Goal: Task Accomplishment & Management: Manage account settings

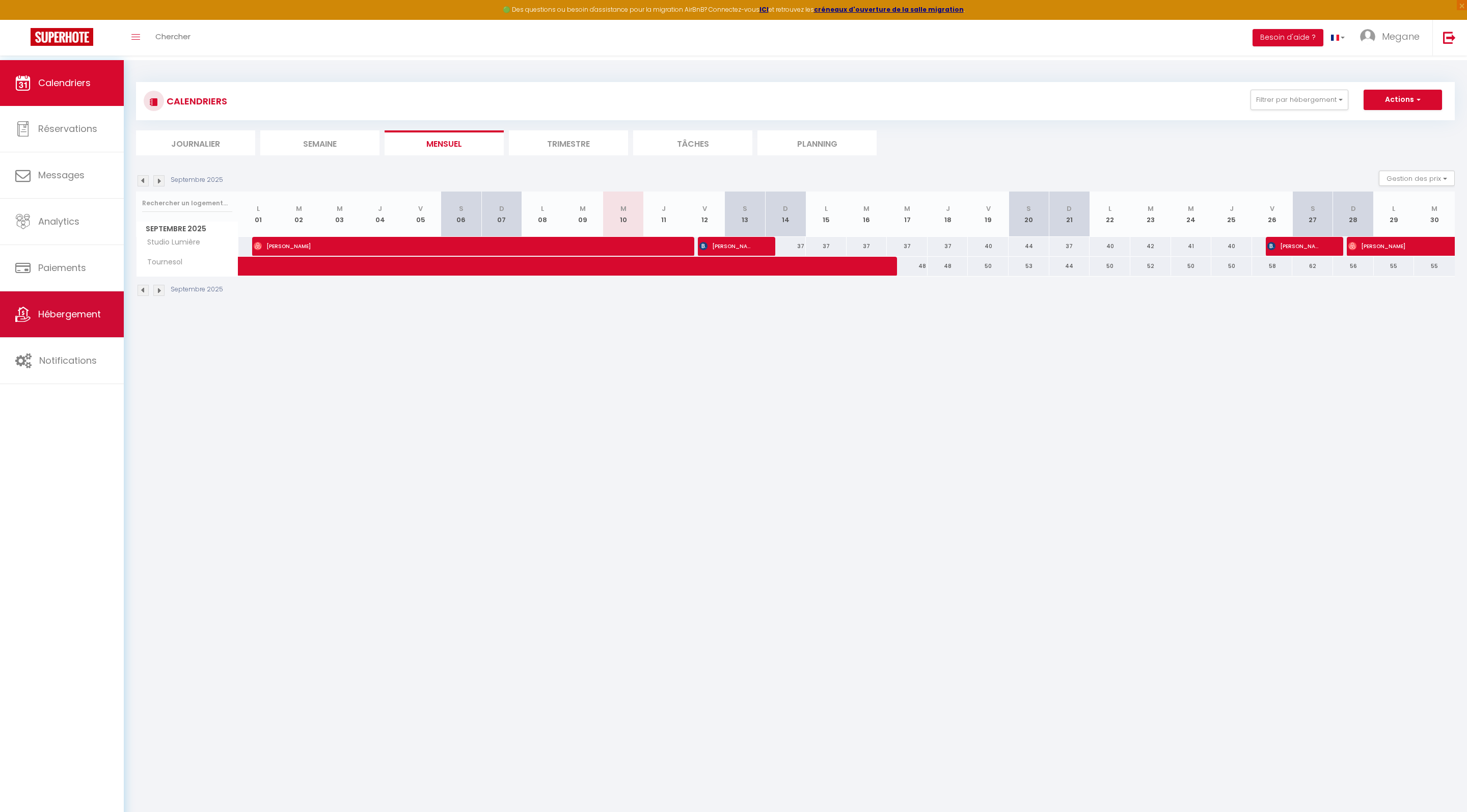
click at [84, 313] on span "Hébergement" at bounding box center [69, 314] width 63 height 13
click at [1440, 45] on link at bounding box center [1449, 38] width 34 height 36
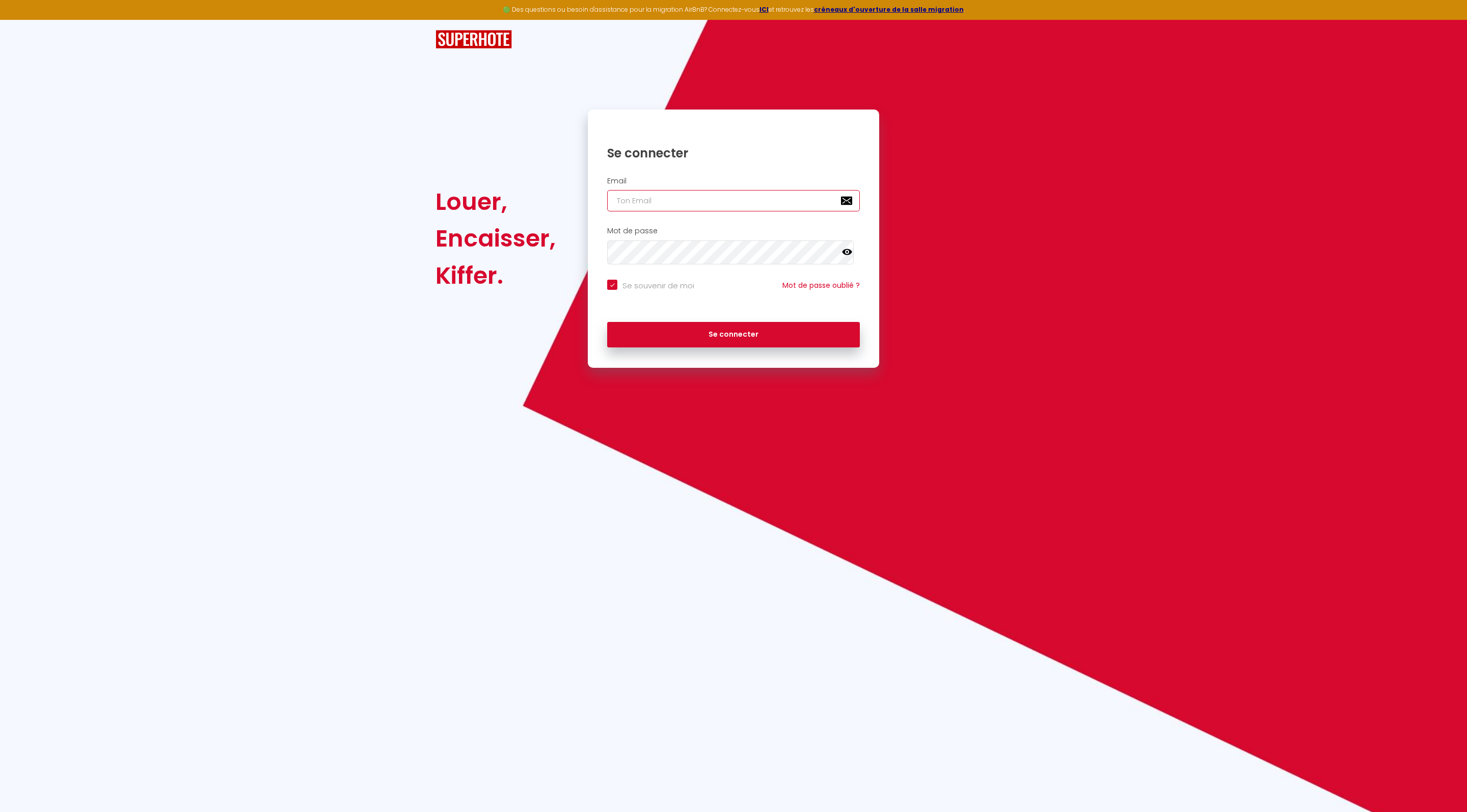
type input "c"
checkbox input "true"
type input "co"
checkbox input "true"
type input "con"
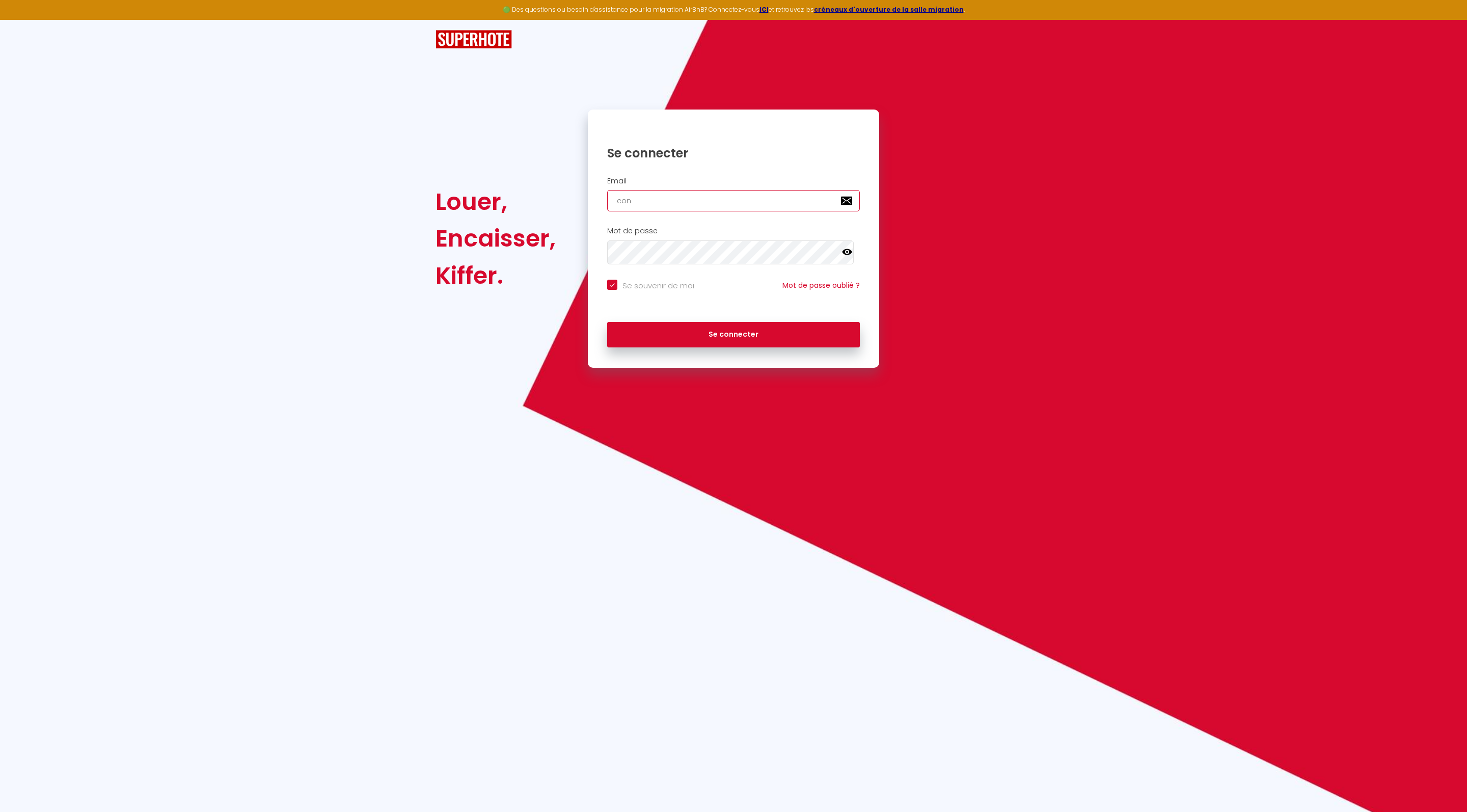
checkbox input "true"
type input "cont"
checkbox input "true"
type input "conta"
checkbox input "true"
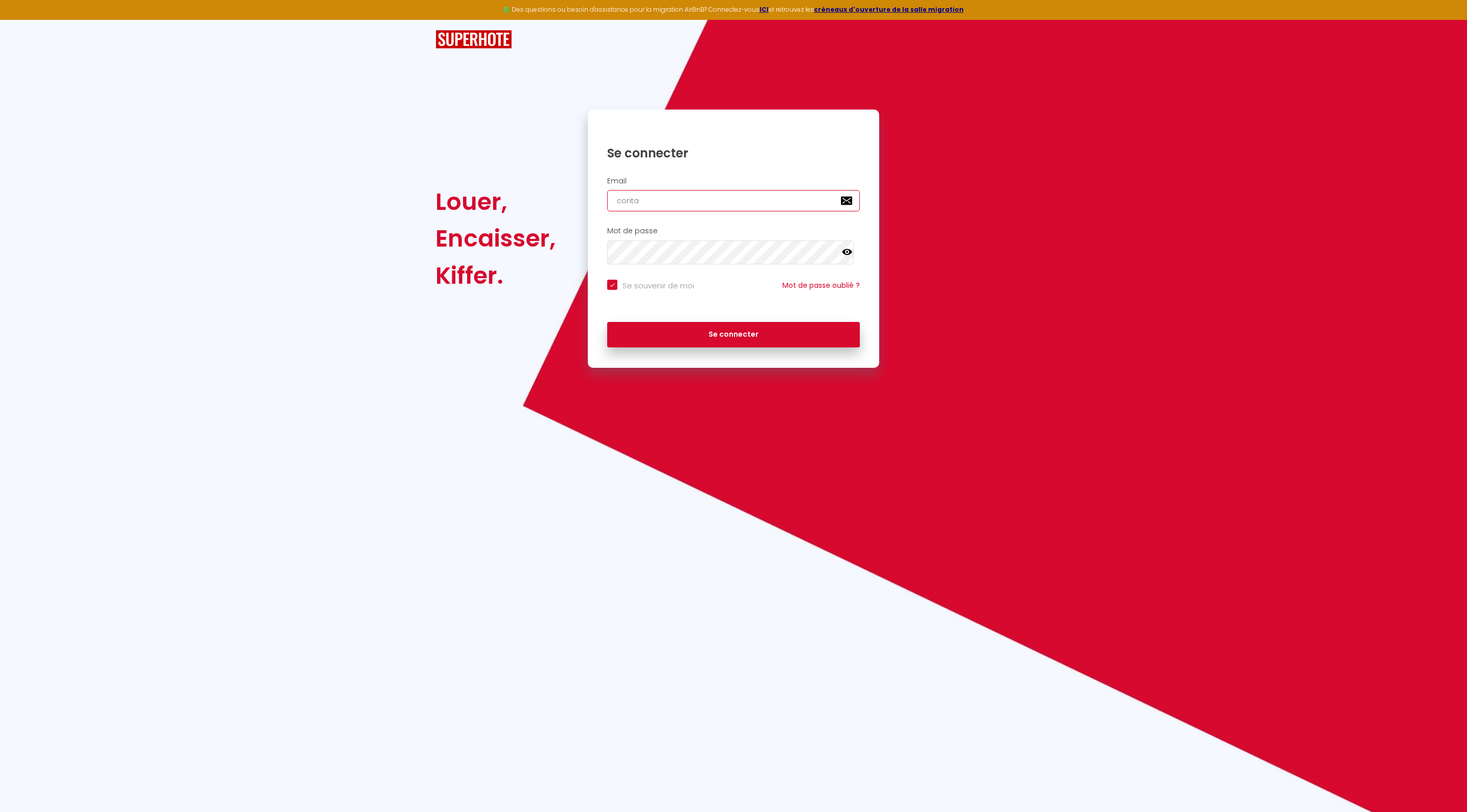
type input "contac"
checkbox input "true"
type input "contact"
checkbox input "true"
type input "contact@abconcierge.fr"
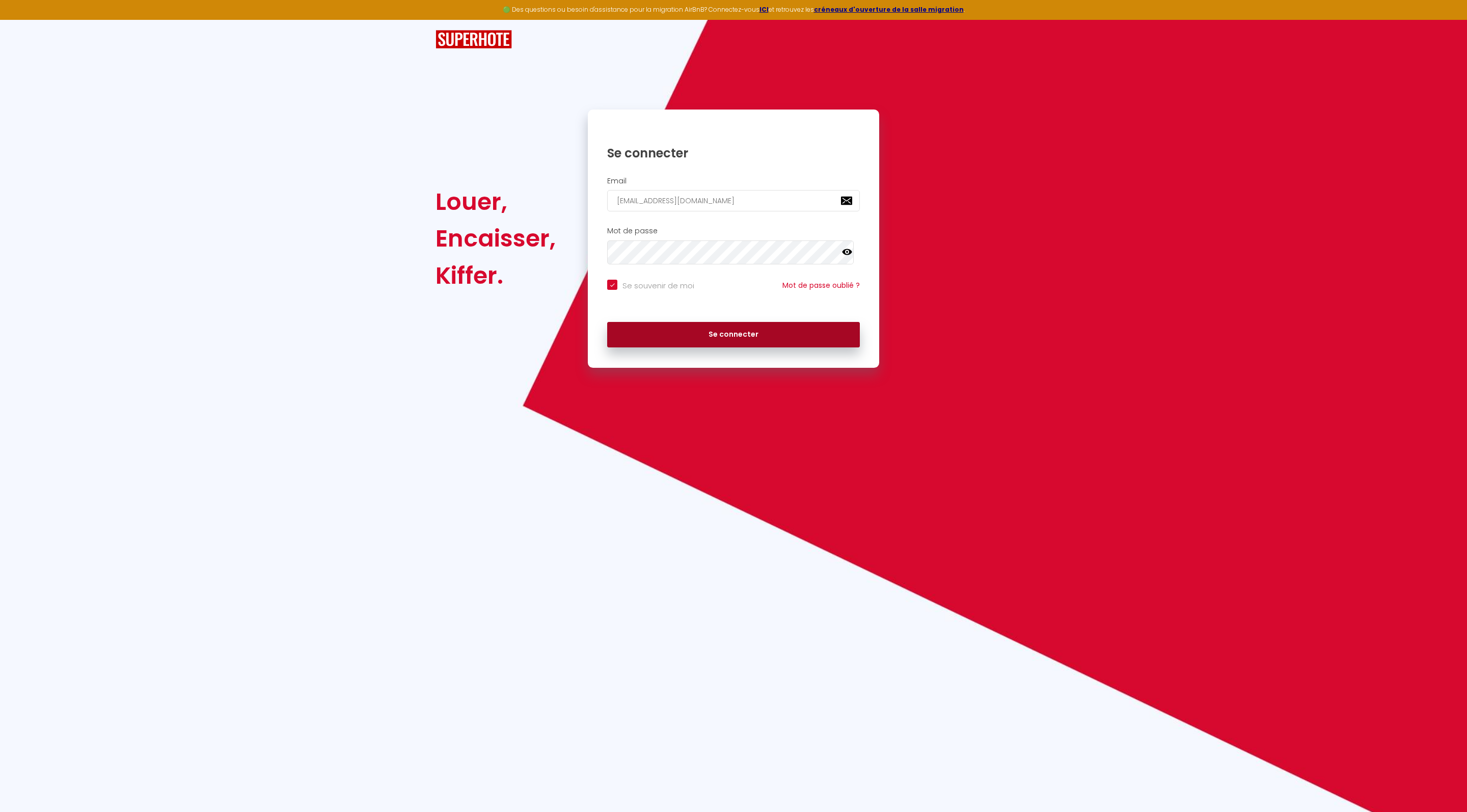
click at [744, 347] on button "Se connecter" at bounding box center [734, 334] width 253 height 26
checkbox input "true"
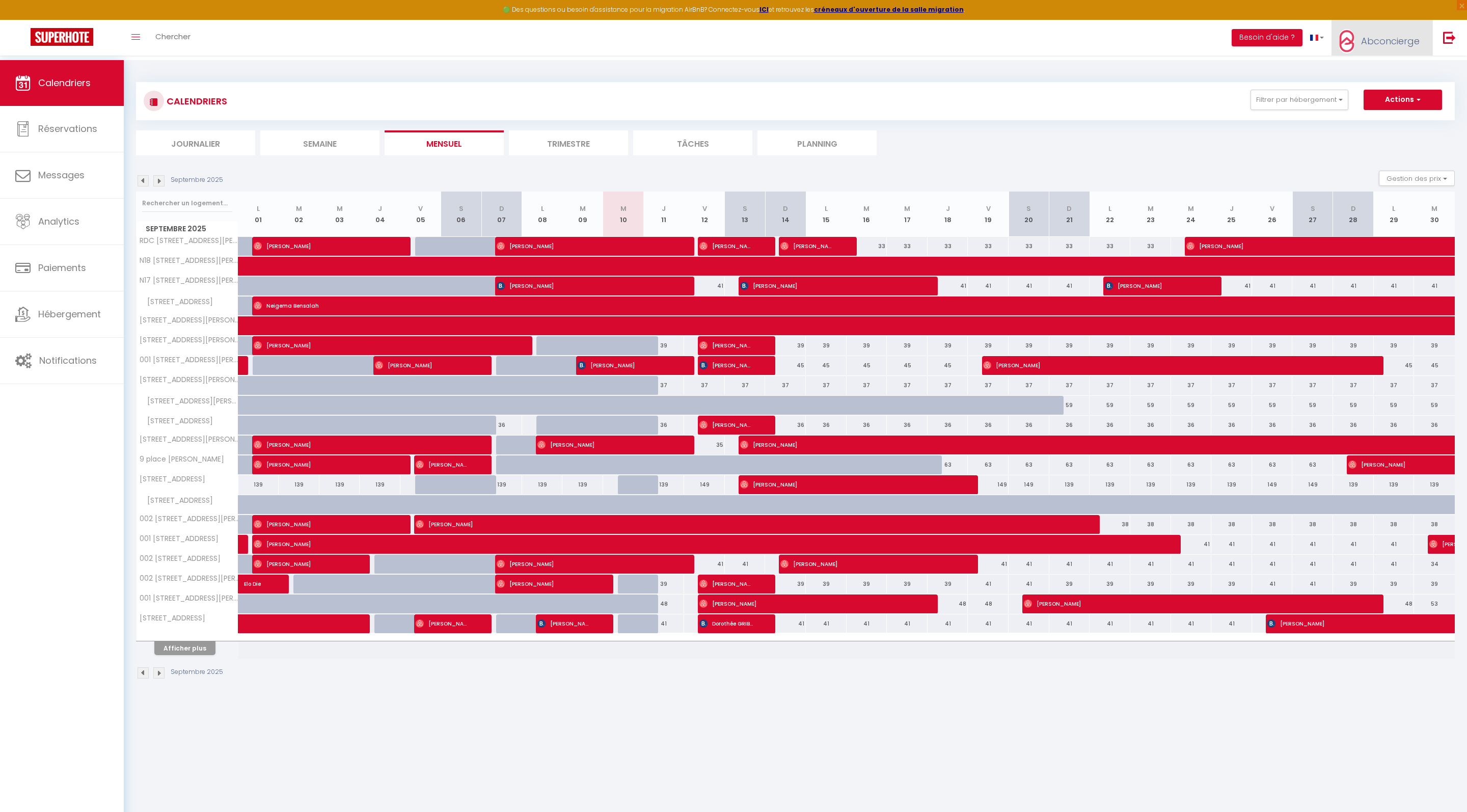
click at [1406, 47] on span "Abconcierge" at bounding box center [1390, 41] width 59 height 13
click at [1390, 98] on link "Équipe" at bounding box center [1391, 89] width 75 height 17
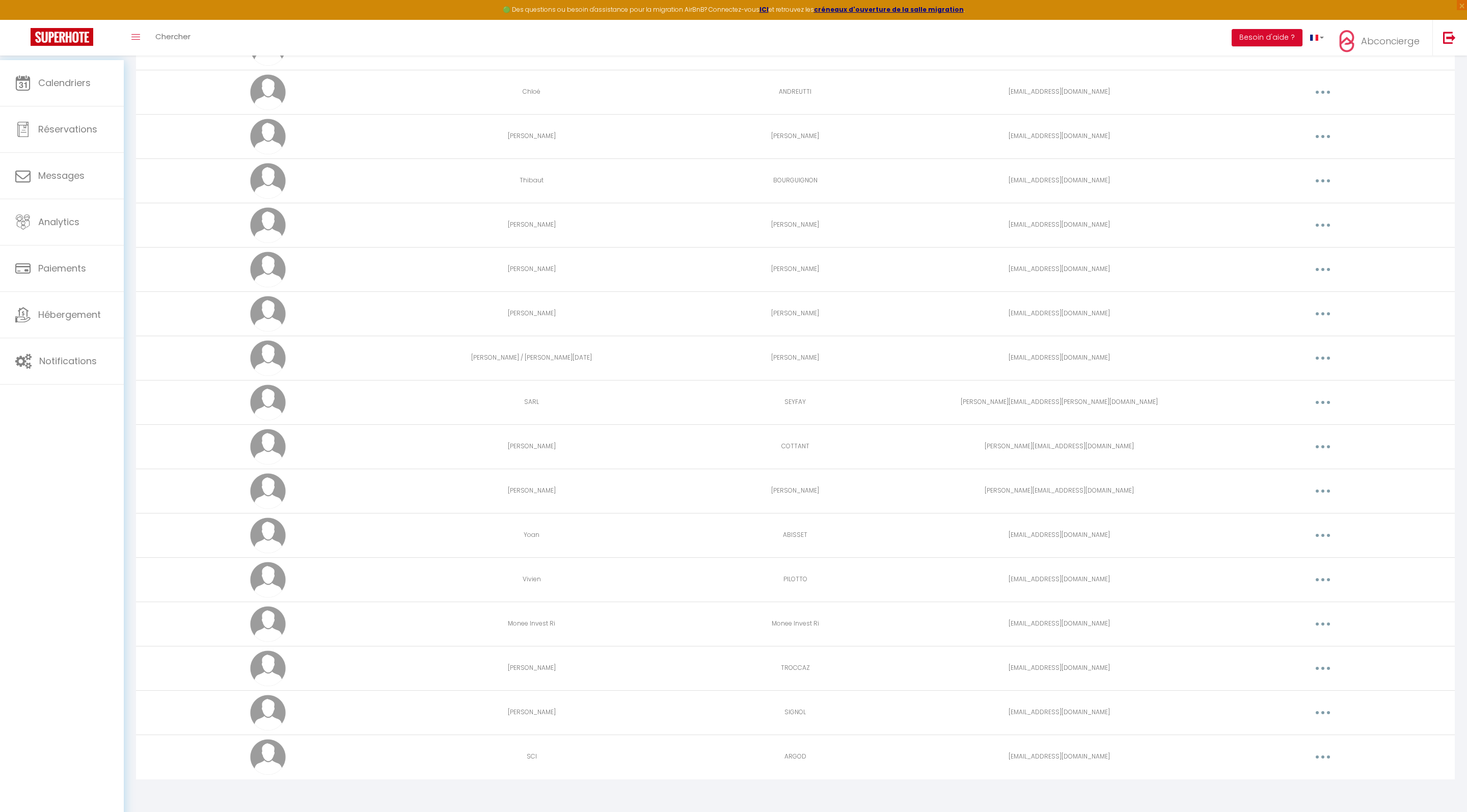
scroll to position [267, 0]
click at [1314, 438] on button "button" at bounding box center [1323, 446] width 28 height 17
click at [1284, 461] on link "Editer" at bounding box center [1296, 470] width 75 height 17
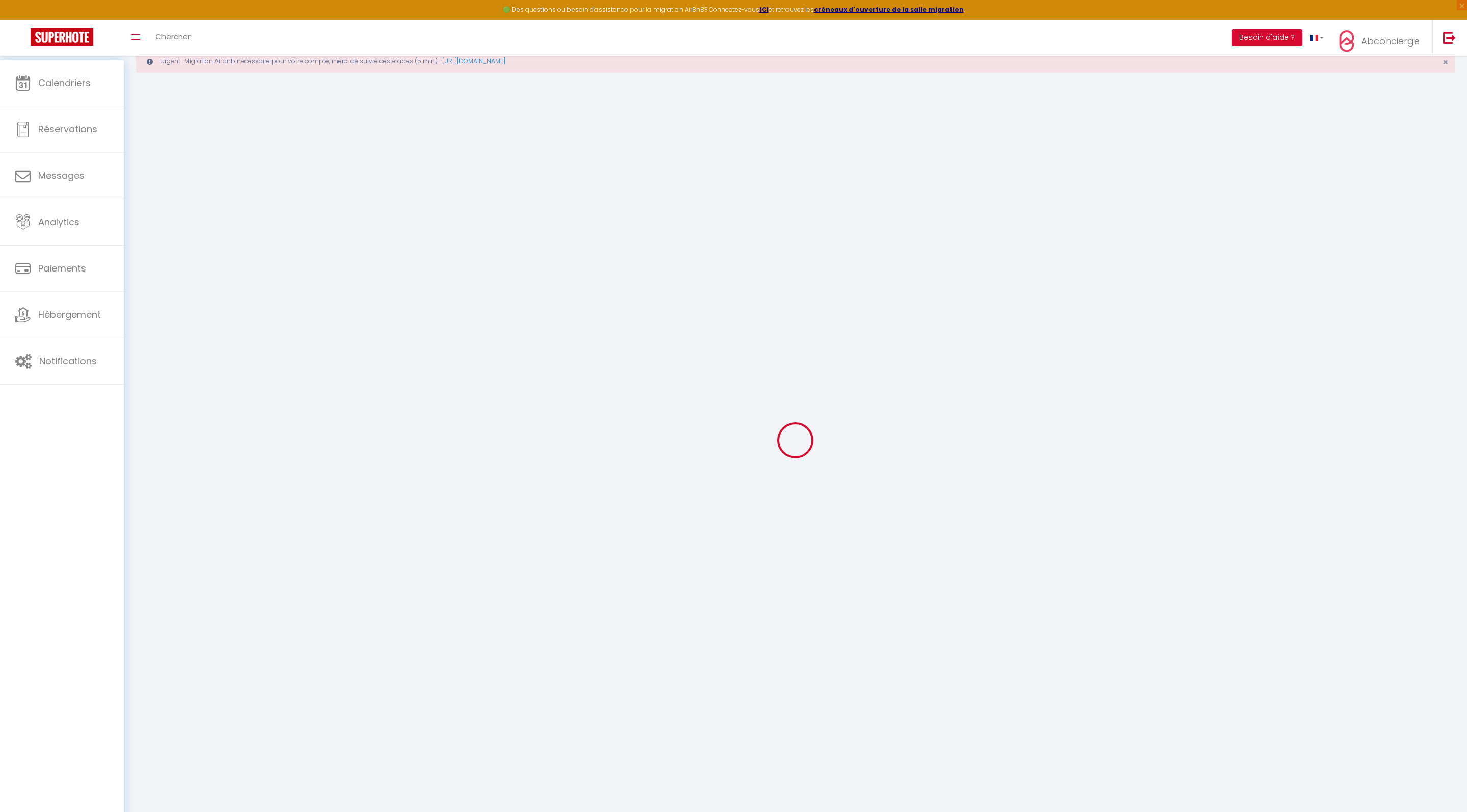
type input "Anthony"
type input "COTTANT"
type input "anthony.cottant@gmail.com"
type textarea "https://app.superhote.com/#/connect/7RduIi0yHJ"
checkbox input "true"
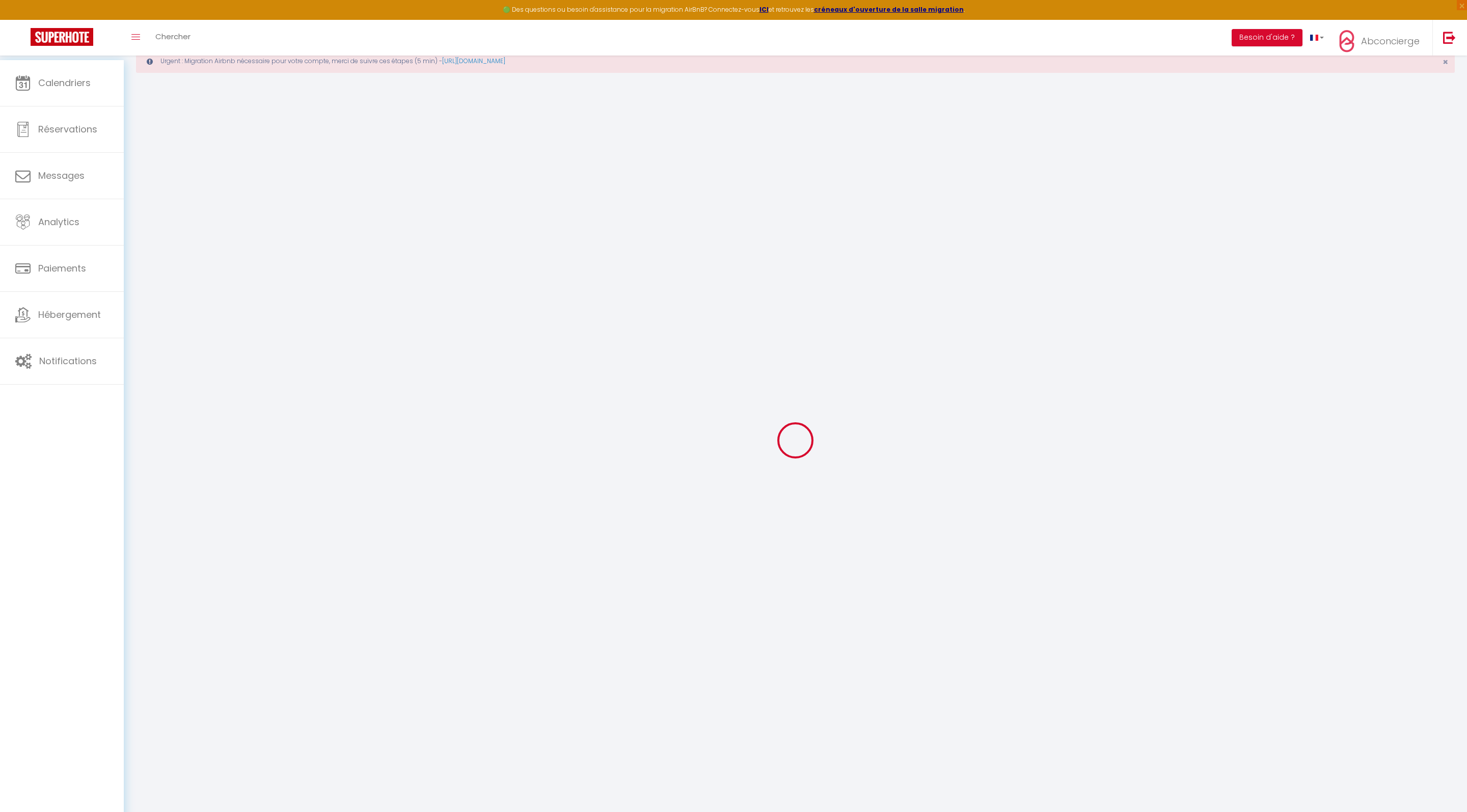
checkbox input "true"
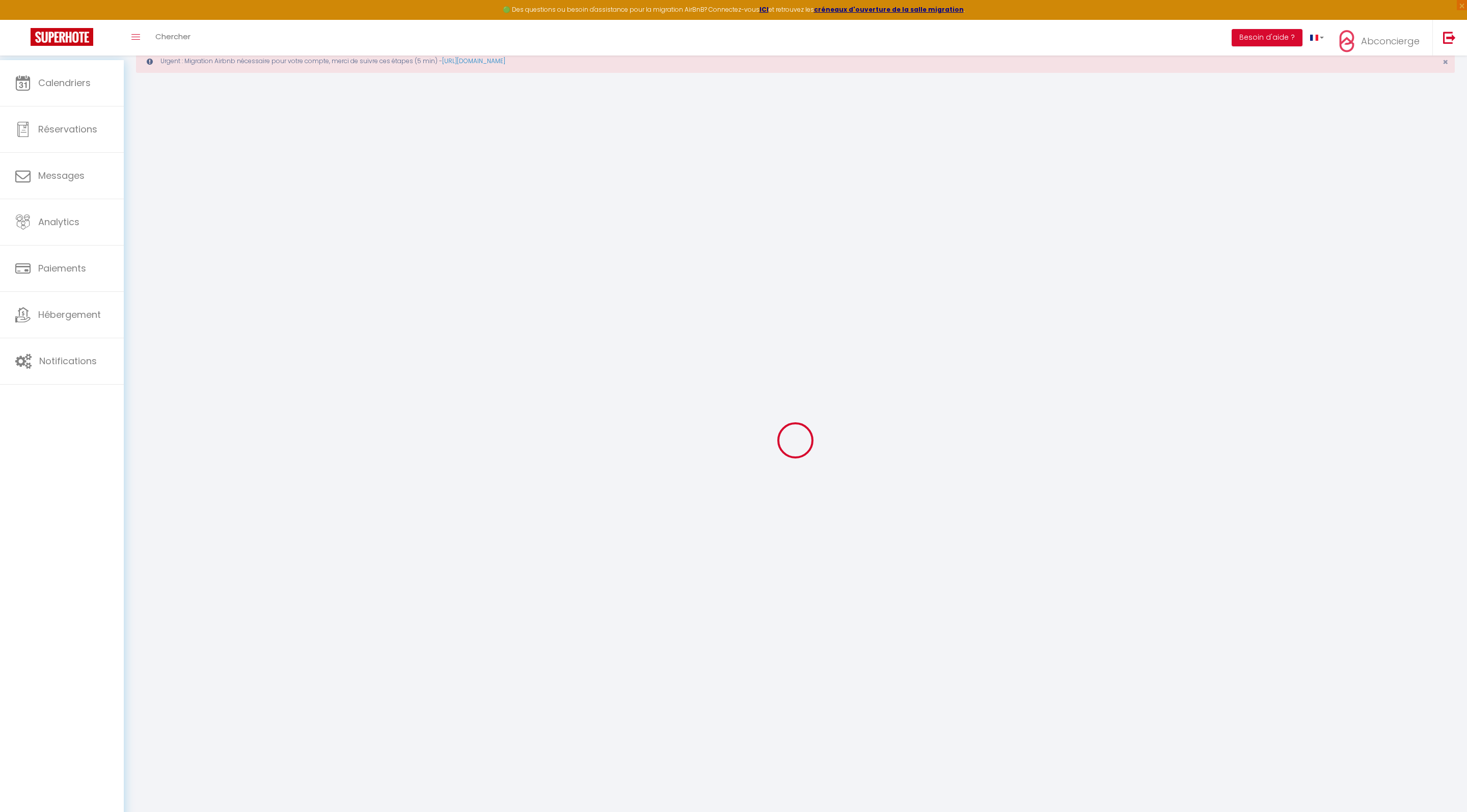
checkbox input "true"
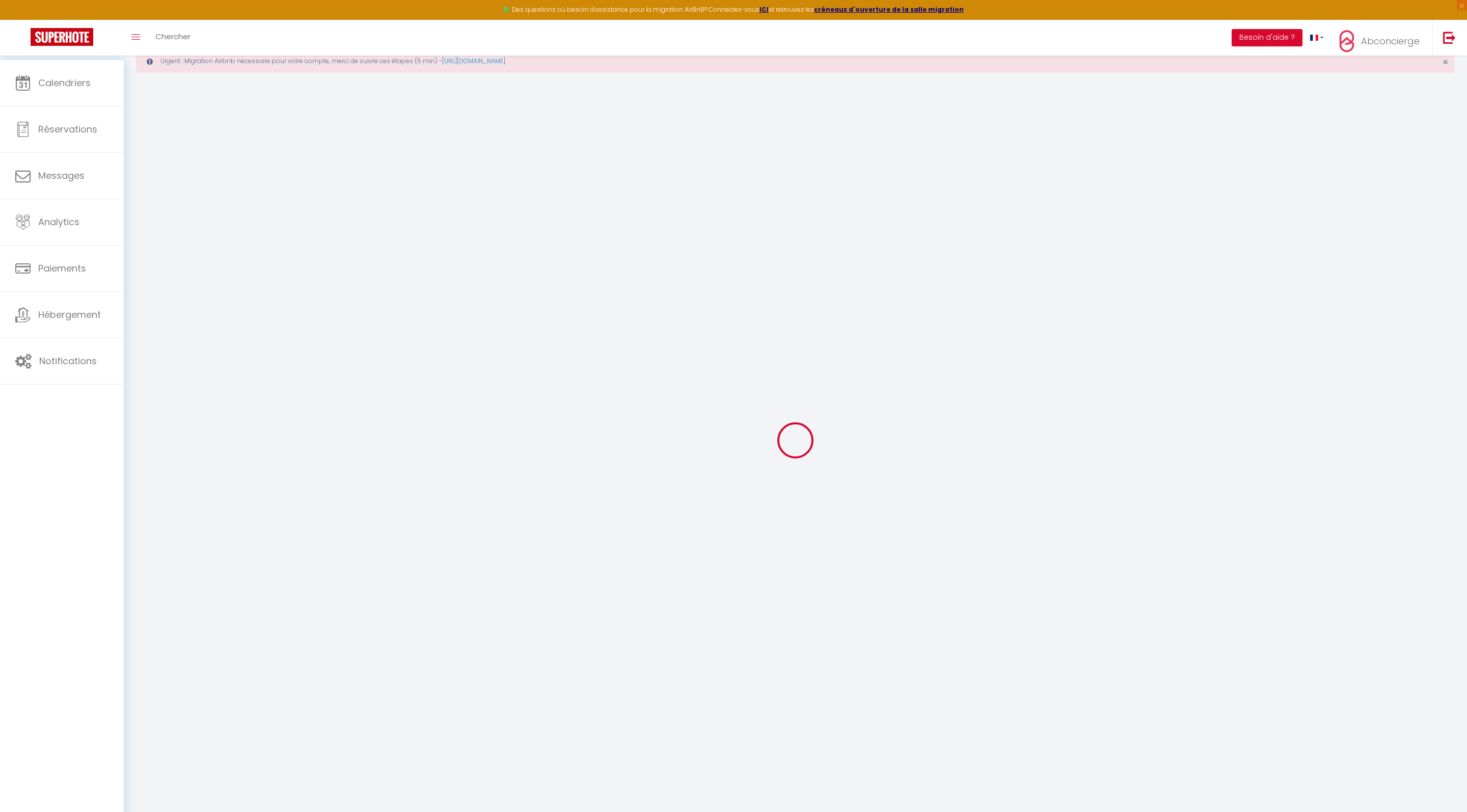
checkbox input "true"
checkbox input "false"
checkbox input "true"
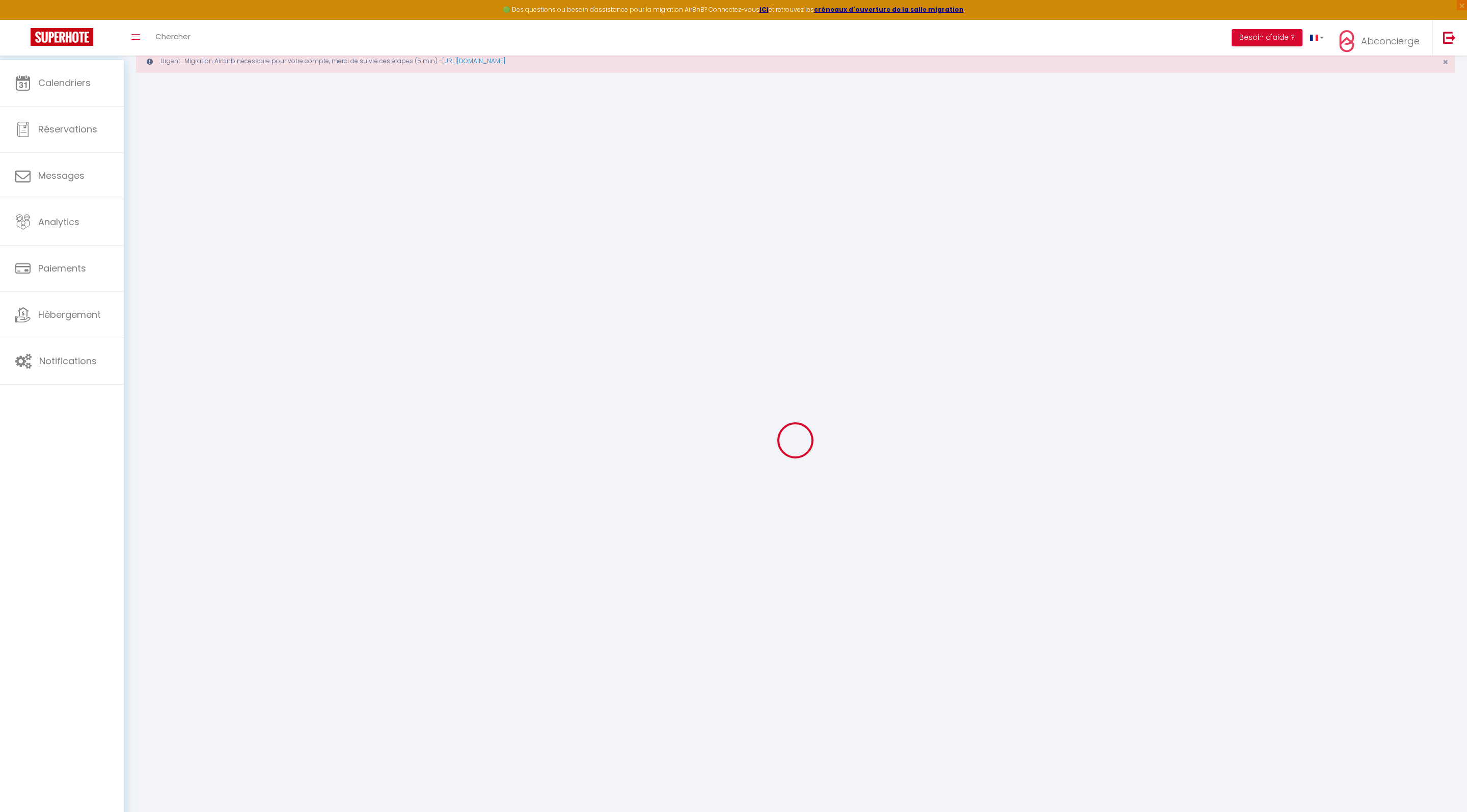
checkbox input "true"
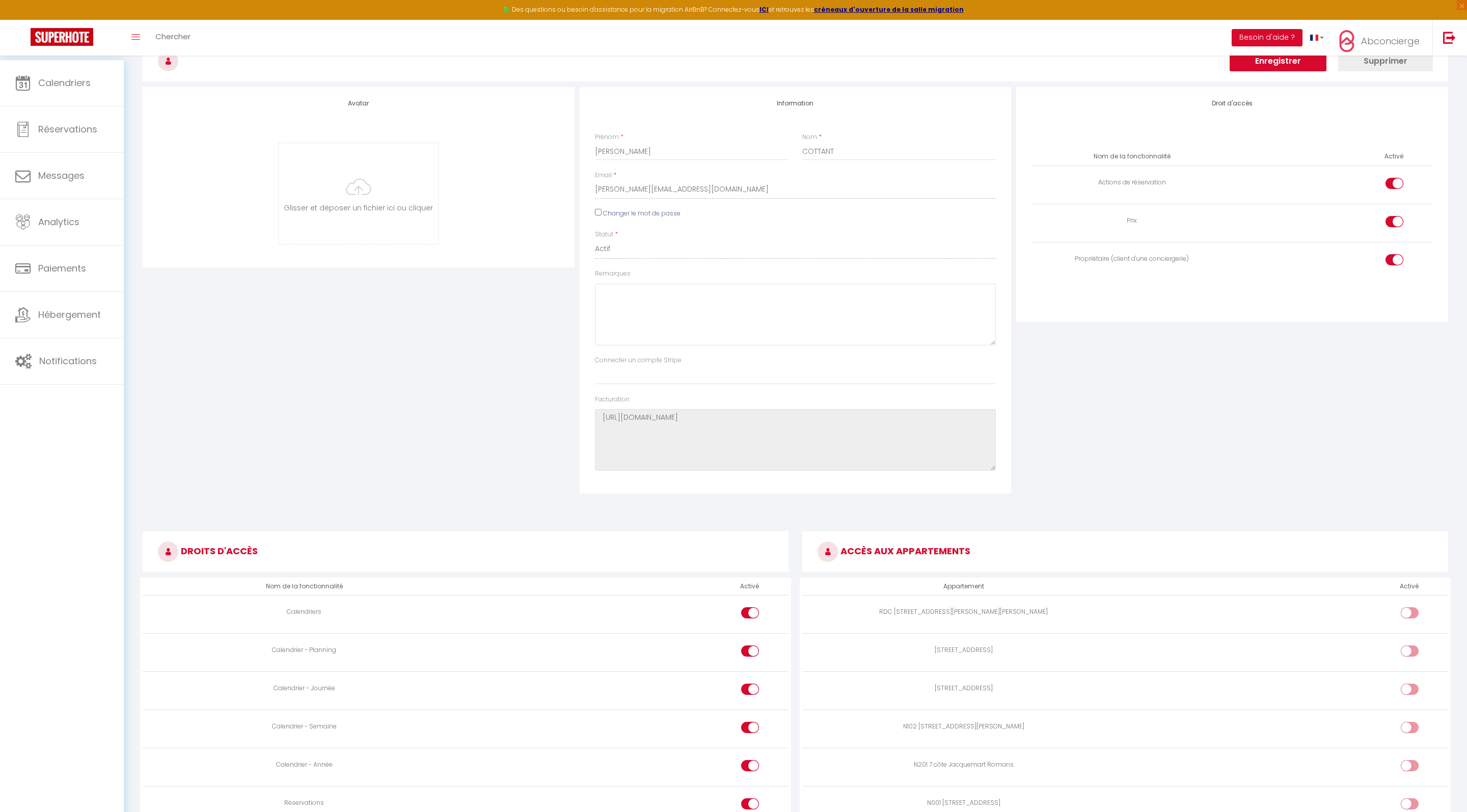
scroll to position [101, 0]
